Goal: Task Accomplishment & Management: Manage account settings

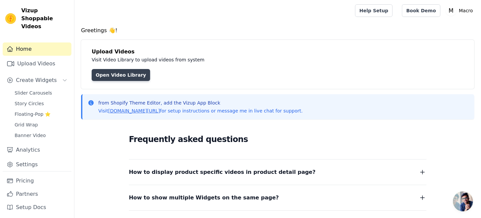
click at [149, 81] on link "Open Video Library" at bounding box center [121, 75] width 58 height 12
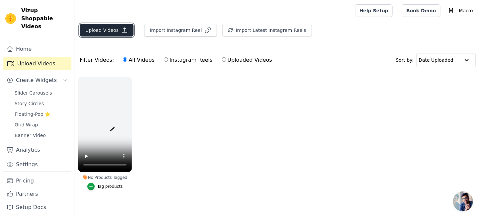
click at [132, 37] on button "Upload Videos" at bounding box center [107, 30] width 54 height 13
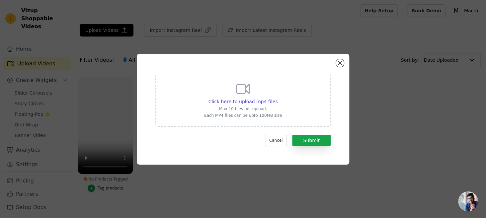
click at [330, 137] on form "Click here to upload mp4 files Max 10 files per upload. Each MP4 files can be u…" at bounding box center [242, 110] width 175 height 72
click at [326, 141] on button "Submit" at bounding box center [311, 140] width 39 height 11
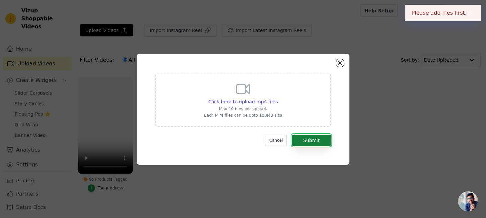
click at [331, 146] on button "Submit" at bounding box center [311, 140] width 39 height 11
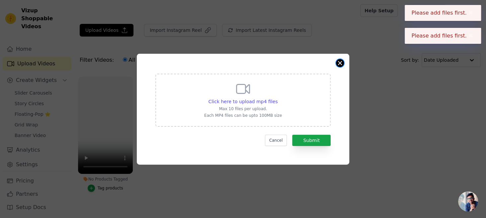
click at [344, 59] on button "Close modal" at bounding box center [340, 63] width 8 height 8
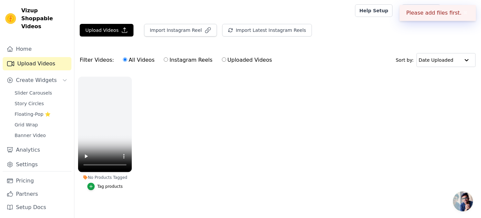
click at [462, 11] on button "✖" at bounding box center [465, 13] width 8 height 8
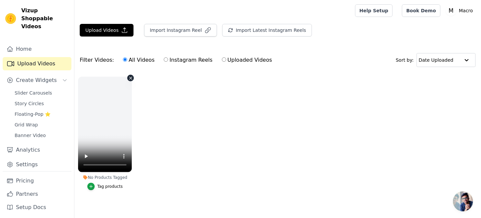
click at [133, 81] on icon "button" at bounding box center [130, 78] width 5 height 5
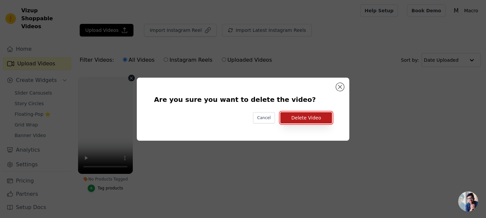
click at [319, 116] on button "Delete Video" at bounding box center [306, 117] width 52 height 11
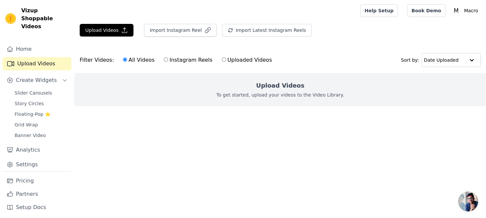
click at [281, 106] on div "Upload Videos To get started, upload your videos to the Video Library." at bounding box center [280, 89] width 412 height 33
click at [123, 37] on button "Upload Videos" at bounding box center [107, 30] width 54 height 13
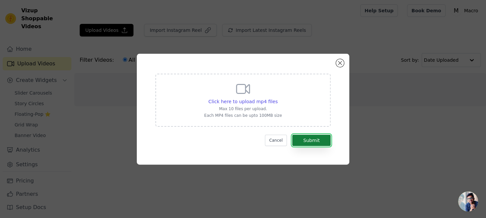
click at [322, 146] on button "Submit" at bounding box center [311, 140] width 39 height 11
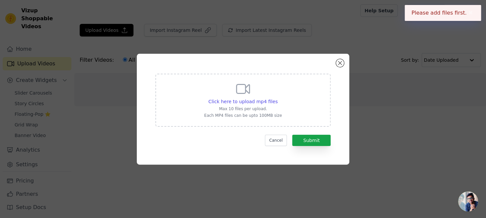
click at [349, 54] on div "Click here to upload mp4 files Max 10 files per upload. Each MP4 files can be u…" at bounding box center [243, 109] width 212 height 111
click at [344, 59] on button "Close modal" at bounding box center [340, 63] width 8 height 8
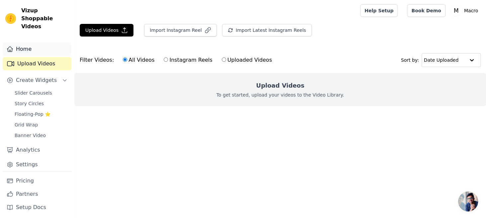
click at [23, 46] on link "Home" at bounding box center [37, 48] width 69 height 13
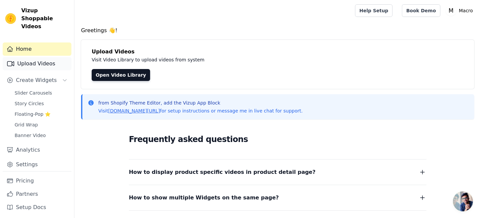
click at [44, 70] on link "Upload Videos" at bounding box center [37, 63] width 69 height 13
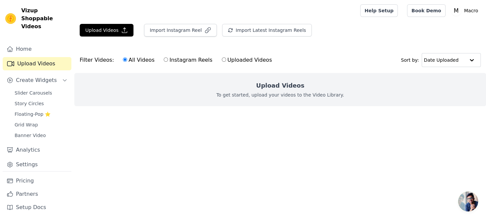
click at [324, 106] on div "Upload Videos To get started, upload your videos to the Video Library." at bounding box center [280, 89] width 412 height 33
drag, startPoint x: 324, startPoint y: 110, endPoint x: 240, endPoint y: 111, distance: 84.0
click at [240, 106] on div "Upload Videos To get started, upload your videos to the Video Library." at bounding box center [280, 89] width 412 height 33
click at [104, 37] on button "Upload Videos" at bounding box center [107, 30] width 54 height 13
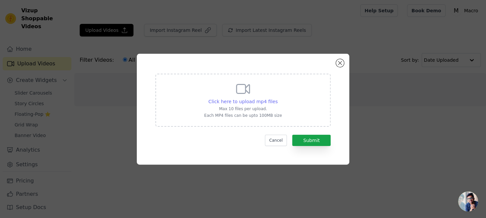
click at [248, 99] on span "Click here to upload mp4 files" at bounding box center [242, 101] width 69 height 5
click at [277, 98] on input "Click here to upload mp4 files Max 10 files per upload. Each MP4 files can be u…" at bounding box center [277, 98] width 0 height 0
type input "C:\fakepath\Nueva presentacion 20 junio.mp4"
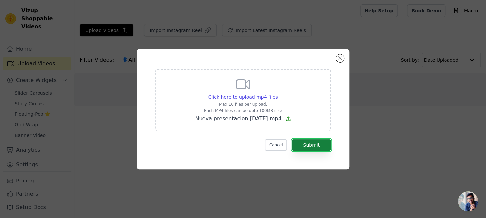
click at [327, 151] on button "Submit" at bounding box center [311, 144] width 39 height 11
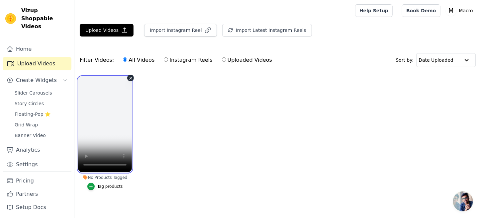
click at [121, 148] on video at bounding box center [105, 125] width 54 height 96
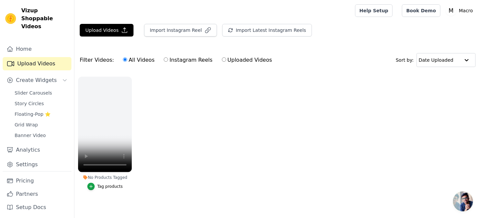
click at [115, 180] on div "No Products Tagged" at bounding box center [105, 177] width 54 height 5
click at [67, 83] on icon "Sidebar" at bounding box center [64, 80] width 5 height 5
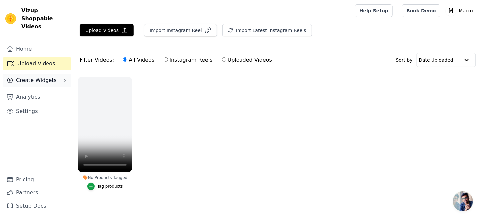
click at [71, 87] on button "Create Widgets" at bounding box center [37, 80] width 69 height 13
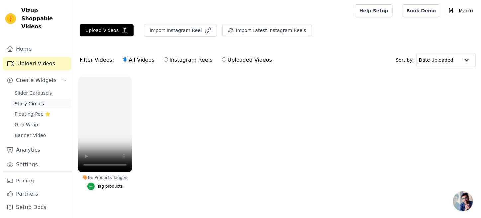
click at [45, 108] on link "Story Circles" at bounding box center [41, 103] width 61 height 9
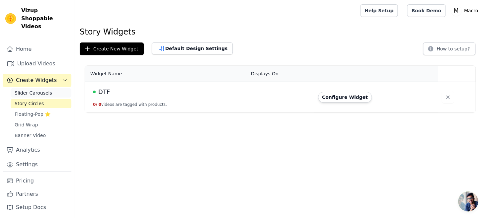
click at [49, 96] on span "Slider Carousels" at bounding box center [34, 93] width 38 height 7
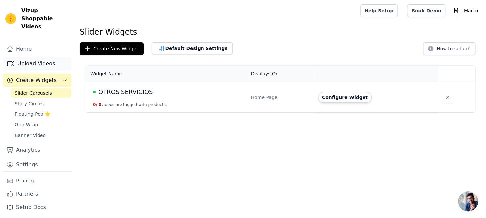
click at [49, 68] on link "Upload Videos" at bounding box center [37, 63] width 69 height 13
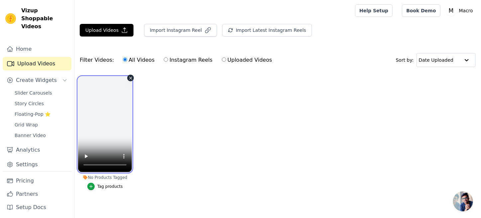
click at [126, 114] on video at bounding box center [105, 125] width 54 height 96
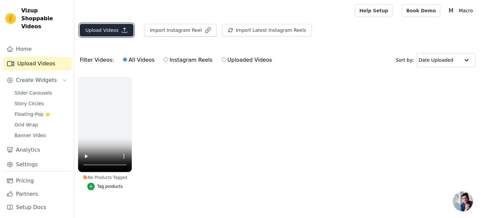
click at [123, 33] on button "Upload Videos" at bounding box center [107, 30] width 54 height 13
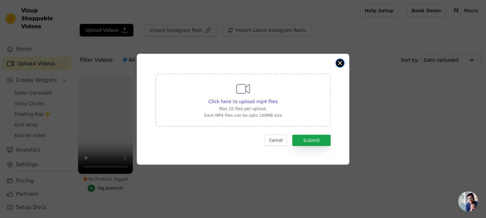
click at [344, 59] on button "Close modal" at bounding box center [340, 63] width 8 height 8
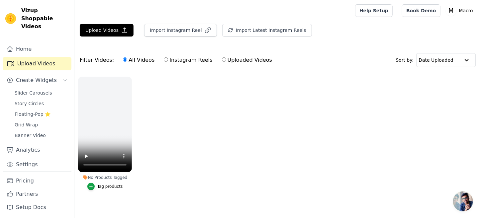
click at [132, 170] on label "No Products Tagged Tag products" at bounding box center [105, 134] width 54 height 117
click at [182, 164] on ul "No Products Tagged Tag products" at bounding box center [277, 140] width 406 height 134
click at [463, 67] on div at bounding box center [466, 59] width 13 height 13
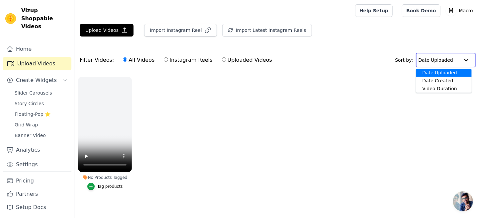
click at [463, 67] on div at bounding box center [465, 59] width 13 height 13
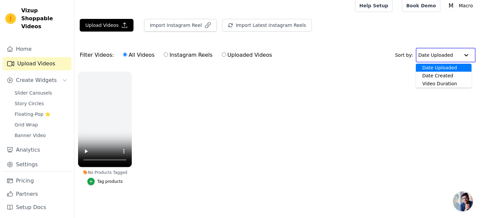
scroll to position [33, 0]
click at [123, 179] on div "Tag products" at bounding box center [110, 181] width 26 height 5
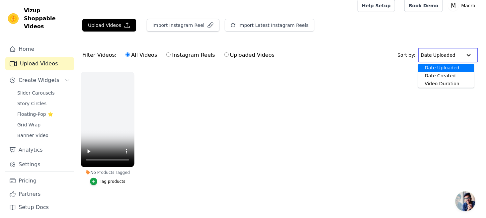
scroll to position [0, 0]
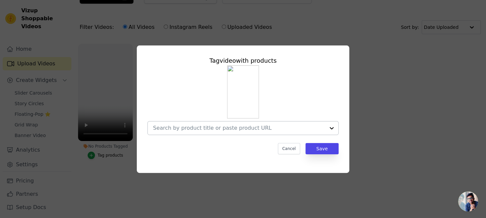
click at [338, 130] on div at bounding box center [331, 128] width 13 height 13
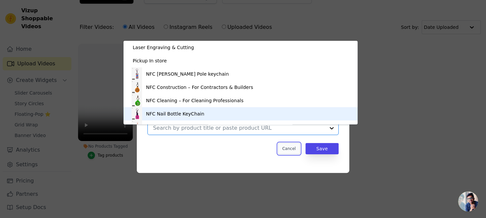
click at [300, 154] on button "Cancel" at bounding box center [289, 148] width 22 height 11
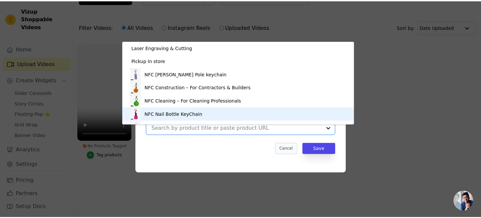
scroll to position [33, 0]
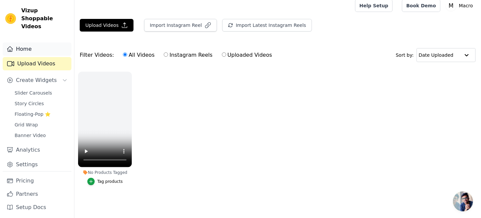
click at [60, 54] on link "Home" at bounding box center [37, 48] width 69 height 13
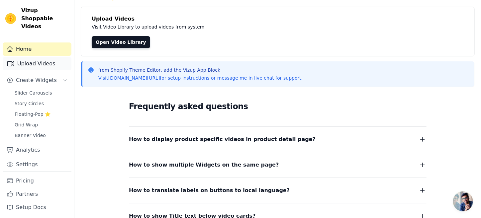
click at [45, 70] on link "Upload Videos" at bounding box center [37, 63] width 69 height 13
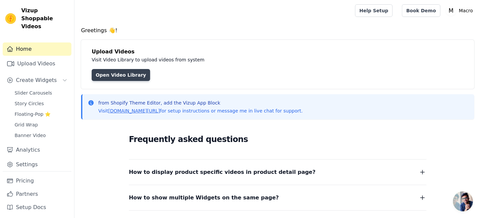
click at [144, 81] on link "Open Video Library" at bounding box center [121, 75] width 58 height 12
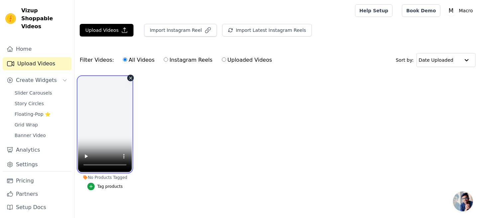
click at [132, 122] on video at bounding box center [105, 125] width 54 height 96
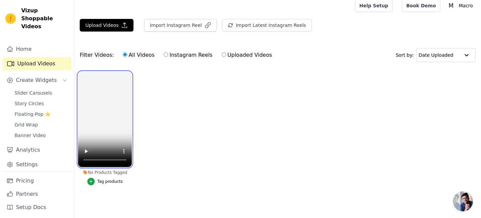
scroll to position [33, 0]
click at [132, 72] on video at bounding box center [105, 120] width 54 height 96
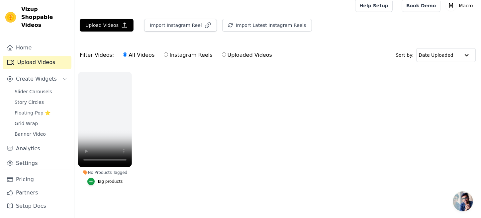
scroll to position [45, 0]
click at [50, 157] on link "Settings" at bounding box center [37, 163] width 69 height 13
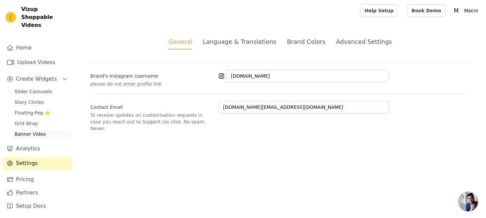
click at [36, 131] on span "Banner Video" at bounding box center [30, 134] width 31 height 7
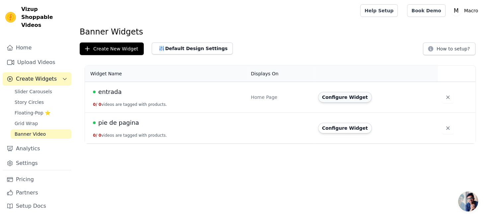
click at [371, 103] on button "Configure Widget" at bounding box center [345, 97] width 54 height 11
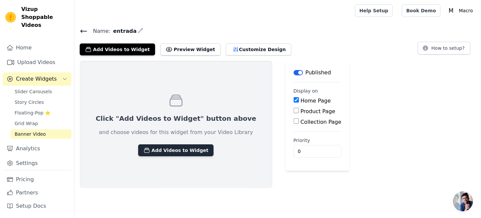
click at [213, 156] on button "Add Videos to Widget" at bounding box center [175, 150] width 75 height 12
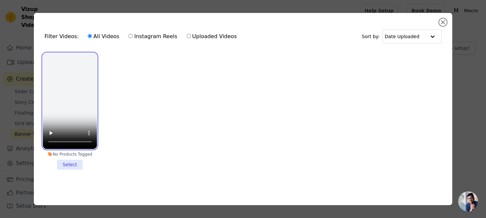
click at [68, 101] on video at bounding box center [70, 101] width 54 height 96
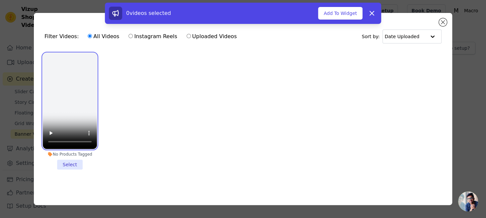
click at [61, 76] on video at bounding box center [70, 101] width 54 height 96
click at [73, 170] on li "No Products Tagged Select" at bounding box center [70, 111] width 54 height 117
click at [0, 0] on input "No Products Tagged Select" at bounding box center [0, 0] width 0 height 0
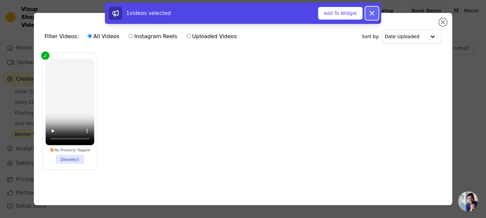
click at [376, 16] on icon at bounding box center [372, 13] width 8 height 8
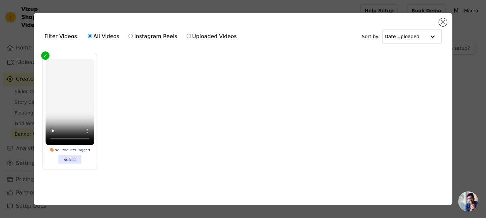
click at [72, 164] on li "No Products Tagged Select" at bounding box center [69, 111] width 48 height 105
click at [0, 0] on input "No Products Tagged Select" at bounding box center [0, 0] width 0 height 0
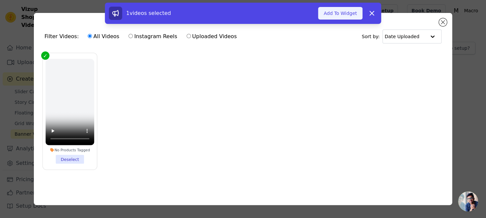
click at [351, 8] on button "Add To Widget" at bounding box center [340, 13] width 44 height 13
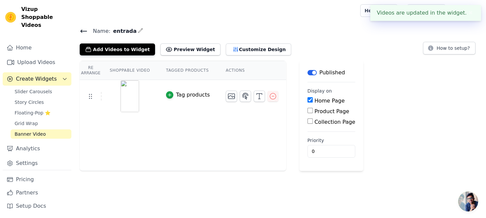
click at [139, 112] on img at bounding box center [130, 96] width 19 height 32
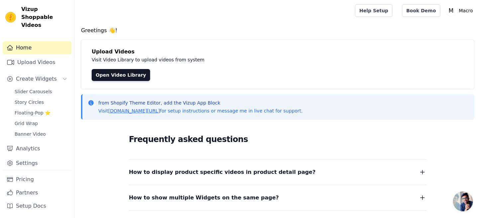
scroll to position [45, 0]
click at [43, 157] on link "Settings" at bounding box center [37, 163] width 69 height 13
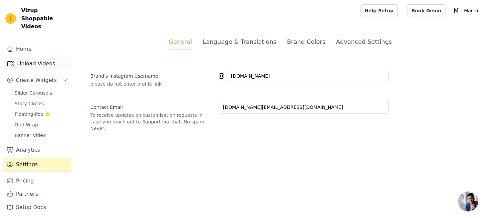
click at [35, 68] on link "Upload Videos" at bounding box center [37, 63] width 69 height 13
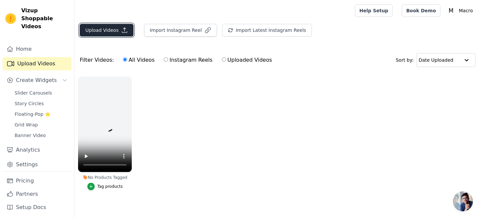
click at [133, 37] on button "Upload Videos" at bounding box center [107, 30] width 54 height 13
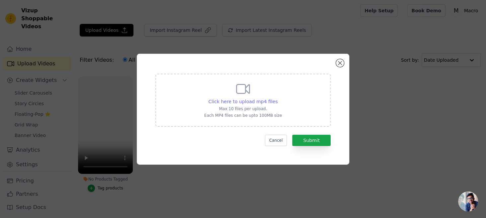
click at [231, 99] on span "Click here to upload mp4 files" at bounding box center [242, 101] width 69 height 5
click at [277, 98] on input "Click here to upload mp4 files Max 10 files per upload. Each MP4 files can be u…" at bounding box center [277, 98] width 0 height 0
type input "C:\fakepath\portadas pagina web.mp4"
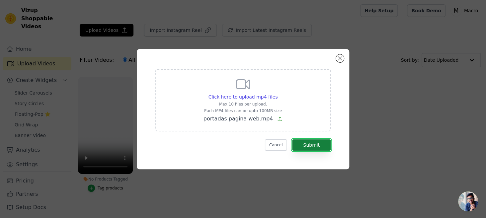
click at [330, 151] on button "Submit" at bounding box center [311, 144] width 39 height 11
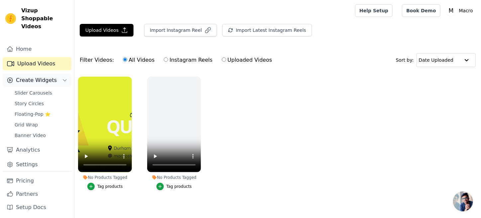
click at [41, 84] on span "Create Widgets" at bounding box center [36, 80] width 41 height 8
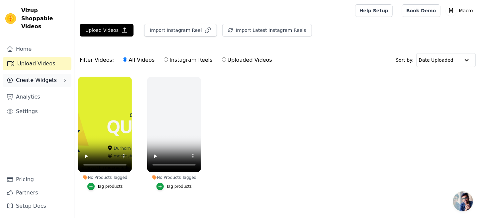
click at [40, 84] on span "Create Widgets" at bounding box center [36, 80] width 41 height 8
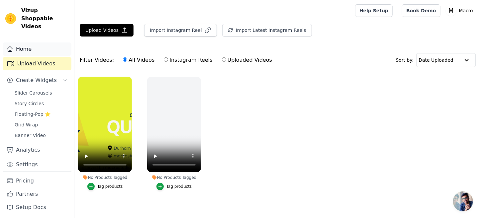
click at [33, 55] on link "Home" at bounding box center [37, 48] width 69 height 13
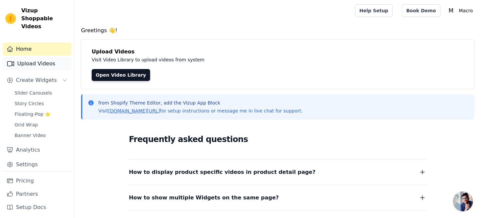
click at [38, 70] on link "Upload Videos" at bounding box center [37, 63] width 69 height 13
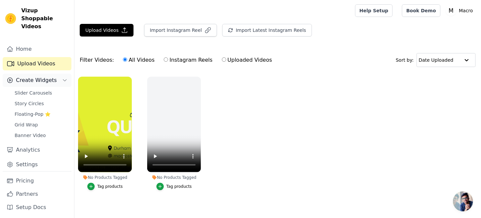
click at [35, 84] on span "Create Widgets" at bounding box center [36, 80] width 41 height 8
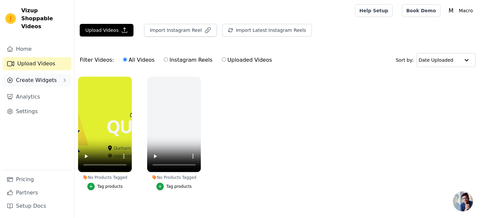
click at [47, 84] on span "Create Widgets" at bounding box center [36, 80] width 41 height 8
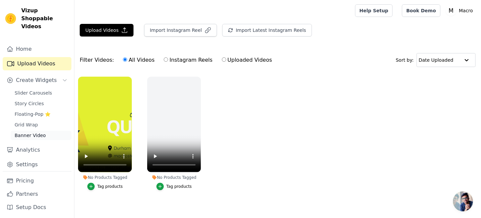
click at [46, 139] on span "Banner Video" at bounding box center [30, 135] width 31 height 7
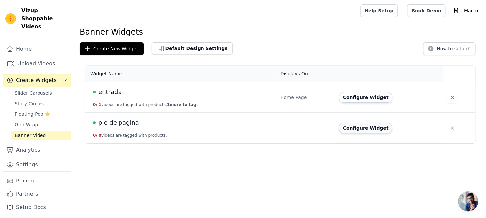
click at [370, 133] on button "Configure Widget" at bounding box center [366, 128] width 54 height 11
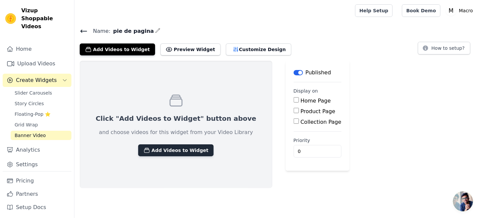
click at [198, 156] on button "Add Videos to Widget" at bounding box center [175, 150] width 75 height 12
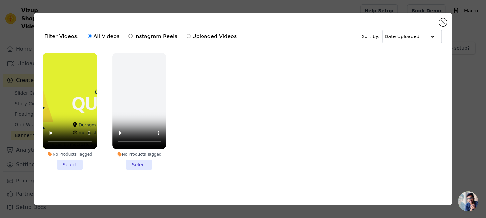
click at [79, 170] on li "No Products Tagged Select" at bounding box center [70, 111] width 54 height 117
click at [0, 0] on input "No Products Tagged Select" at bounding box center [0, 0] width 0 height 0
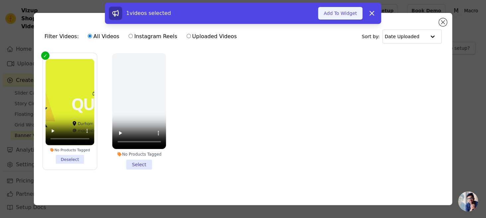
click at [363, 20] on button "Add To Widget" at bounding box center [340, 13] width 44 height 13
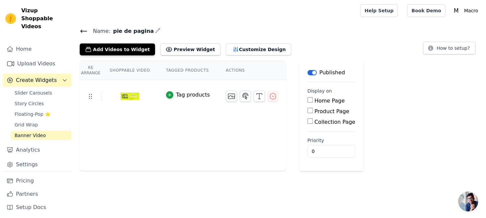
click at [158, 80] on th "Shoppable Video" at bounding box center [130, 70] width 56 height 19
click at [281, 80] on th "Actions" at bounding box center [252, 70] width 68 height 19
click at [355, 144] on label "Priority" at bounding box center [331, 140] width 48 height 7
click at [355, 158] on input "0" at bounding box center [331, 151] width 48 height 13
drag, startPoint x: 485, startPoint y: 64, endPoint x: 483, endPoint y: 115, distance: 50.2
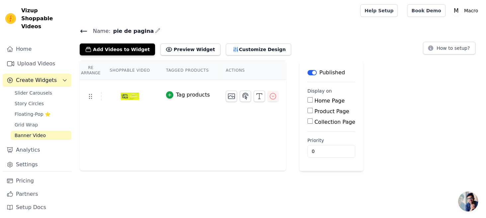
click at [483, 115] on div "Name: pie de pagina Add Videos to Widget Preview Widget Customize Design How to…" at bounding box center [280, 99] width 412 height 144
click at [459, 114] on div "Re Arrange Shoppable Video Tagged Products Actions Tag products Save Videos In …" at bounding box center [280, 116] width 412 height 110
click at [345, 104] on label "Home Page" at bounding box center [329, 101] width 30 height 6
click at [313, 103] on input "Home Page" at bounding box center [309, 99] width 5 height 5
checkbox input "true"
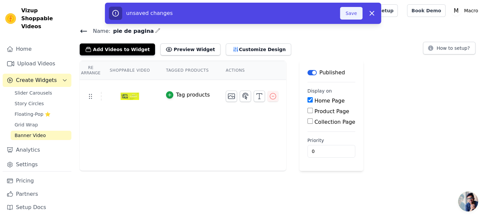
click at [363, 17] on button "Save" at bounding box center [351, 13] width 23 height 13
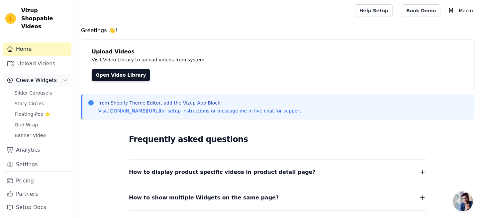
click at [46, 84] on span "Create Widgets" at bounding box center [36, 80] width 41 height 8
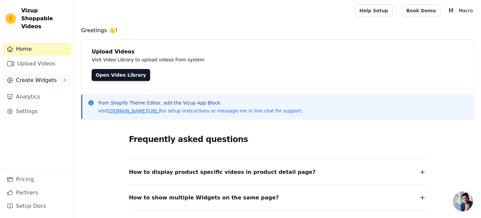
click at [42, 84] on span "Create Widgets" at bounding box center [36, 80] width 41 height 8
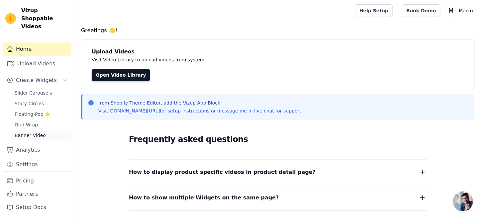
click at [46, 139] on span "Banner Video" at bounding box center [30, 135] width 31 height 7
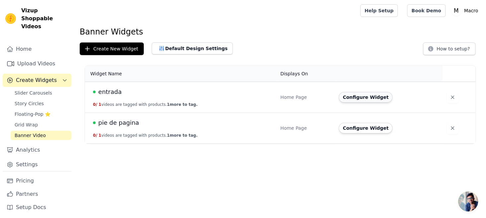
click at [386, 103] on button "Configure Widget" at bounding box center [366, 97] width 54 height 11
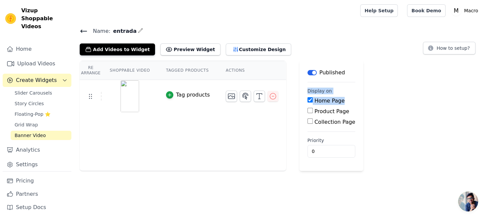
drag, startPoint x: 485, startPoint y: 69, endPoint x: 475, endPoint y: 124, distance: 55.8
click at [475, 124] on div "Name: entrada Add Videos to Widget Preview Widget Customize Design How to setup…" at bounding box center [280, 99] width 412 height 144
click at [45, 139] on span "Banner Video" at bounding box center [30, 135] width 31 height 7
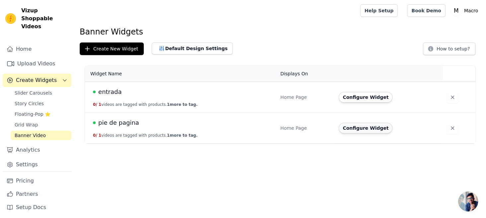
click at [379, 133] on button "Configure Widget" at bounding box center [366, 128] width 54 height 11
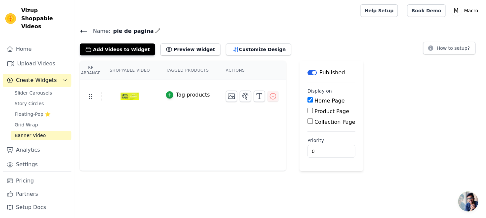
click at [313, 103] on input "Home Page" at bounding box center [309, 99] width 5 height 5
checkbox input "false"
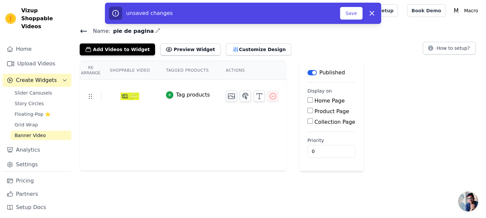
click at [317, 75] on button "Label" at bounding box center [311, 72] width 9 height 5
click at [363, 15] on button "Save" at bounding box center [351, 13] width 23 height 13
